Goal: Communication & Community: Answer question/provide support

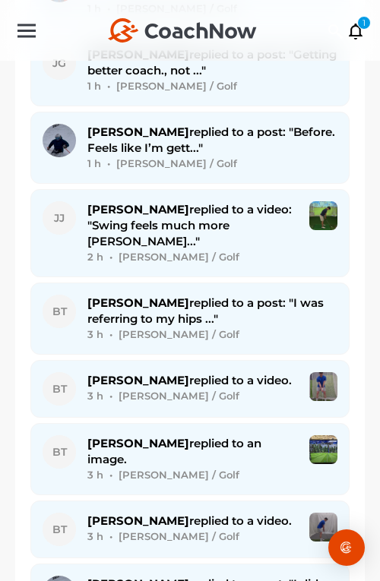
scroll to position [1255, 0]
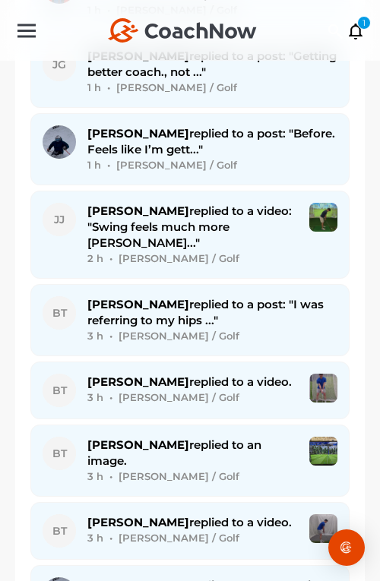
click at [172, 203] on span "[PERSON_NAME] replied to a video: "Swing feels much more [PERSON_NAME]..."" at bounding box center [189, 226] width 204 height 46
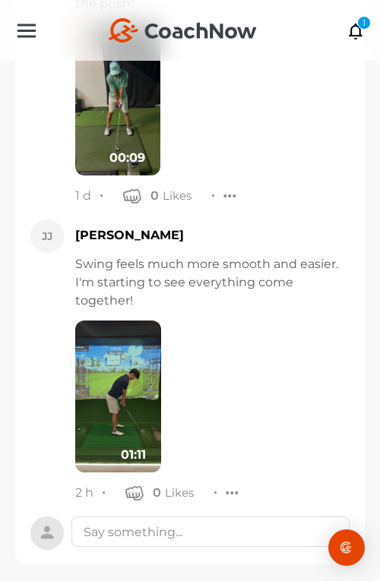
scroll to position [894, 0]
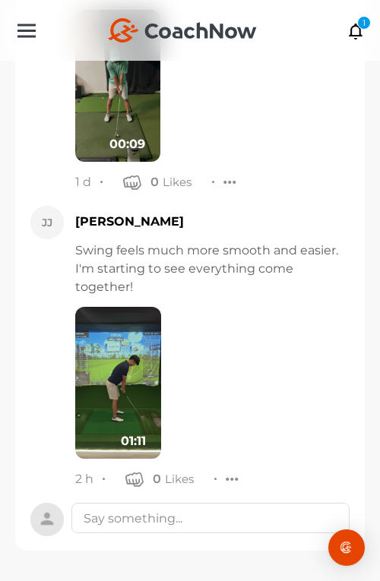
click at [116, 378] on img at bounding box center [118, 383] width 86 height 152
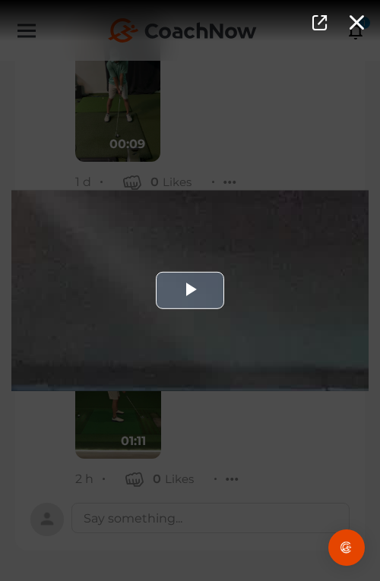
click at [134, 353] on div "Video Player" at bounding box center [189, 290] width 357 height 200
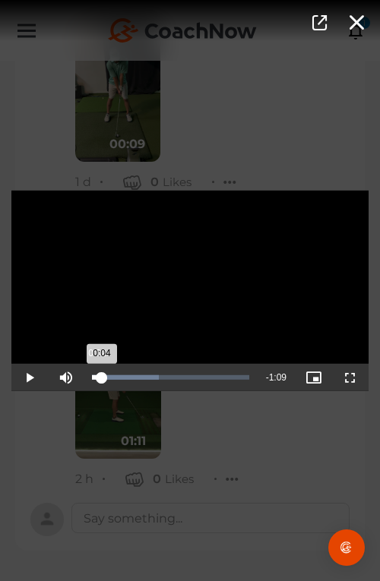
drag, startPoint x: 127, startPoint y: 384, endPoint x: 96, endPoint y: 382, distance: 30.4
click at [96, 382] on div "Loaded : 42.52% 0:02 0:04" at bounding box center [170, 377] width 172 height 27
drag, startPoint x: 200, startPoint y: 384, endPoint x: 211, endPoint y: 384, distance: 10.6
click at [211, 384] on div "Loaded : 42.52% 0:54 0:08" at bounding box center [170, 377] width 172 height 27
click at [238, 447] on div "Video Player is loading. Play Video Pause Mute Current Time 1:00 / Duration 1:1…" at bounding box center [190, 290] width 380 height 581
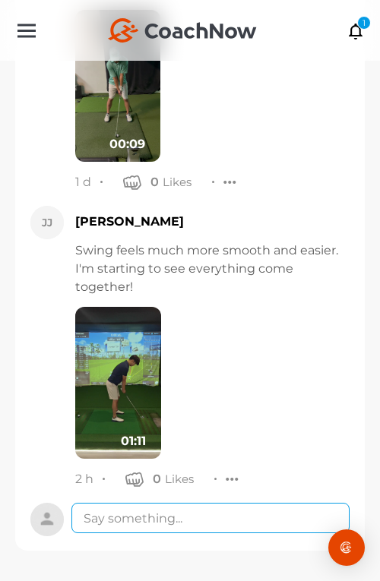
click at [244, 517] on textarea at bounding box center [210, 517] width 278 height 30
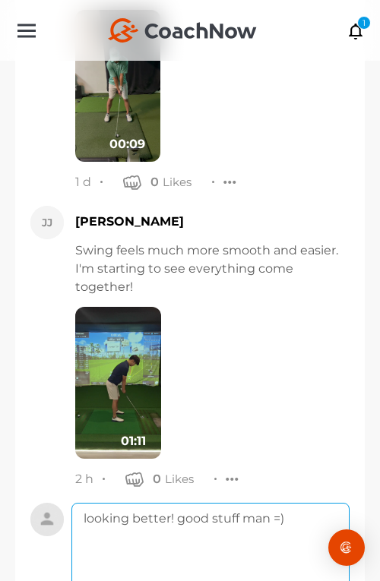
scroll to position [1074, 0]
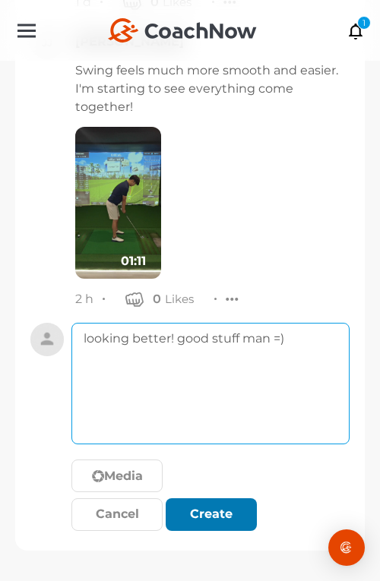
type textarea "looking better! good stuff man =)"
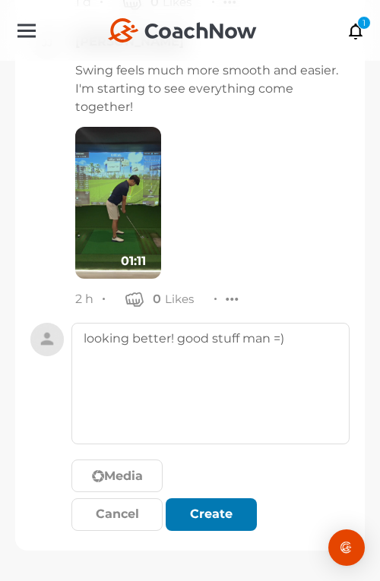
click at [219, 512] on div "submit" at bounding box center [210, 514] width 33 height 18
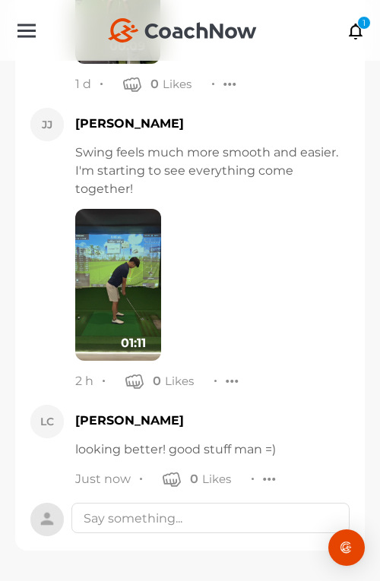
scroll to position [992, 0]
click at [357, 23] on div "1" at bounding box center [364, 23] width 14 height 14
